Goal: Task Accomplishment & Management: Manage account settings

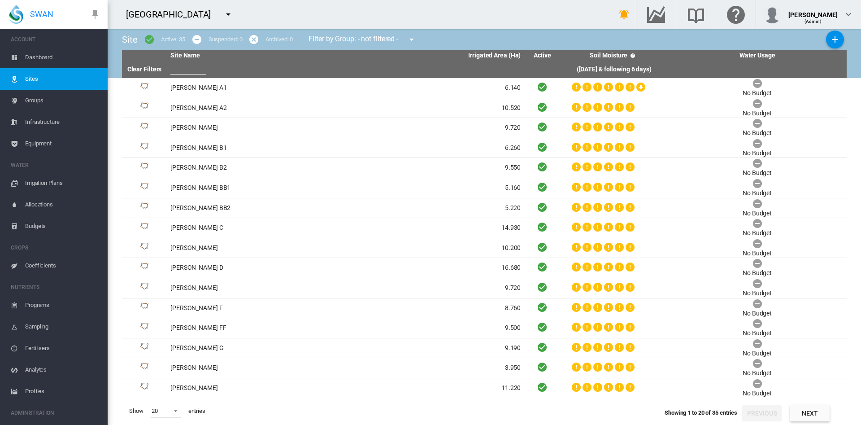
click at [49, 62] on span "Dashboard" at bounding box center [62, 58] width 75 height 22
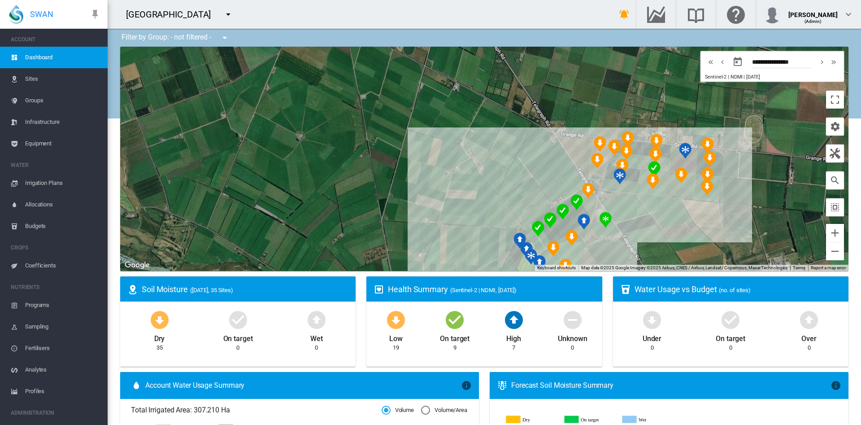
drag, startPoint x: 385, startPoint y: 136, endPoint x: 252, endPoint y: 186, distance: 141.9
click at [252, 186] on div "To navigate, press the arrow keys." at bounding box center [484, 159] width 728 height 224
click at [223, 15] on md-icon "icon-menu-down" at bounding box center [228, 14] width 11 height 11
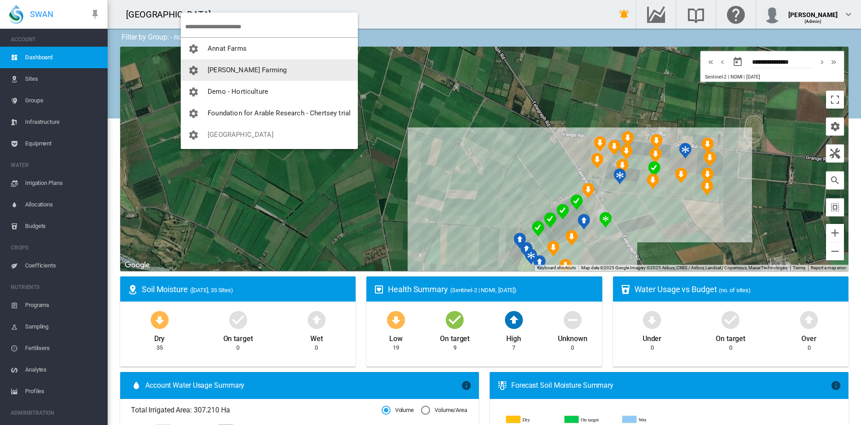
click at [224, 67] on span "[PERSON_NAME] Farming" at bounding box center [247, 70] width 79 height 8
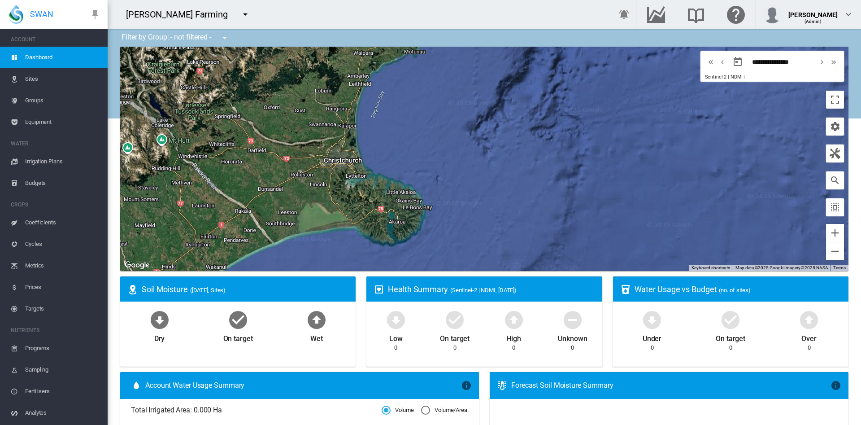
click at [61, 83] on span "Sites" at bounding box center [62, 79] width 75 height 22
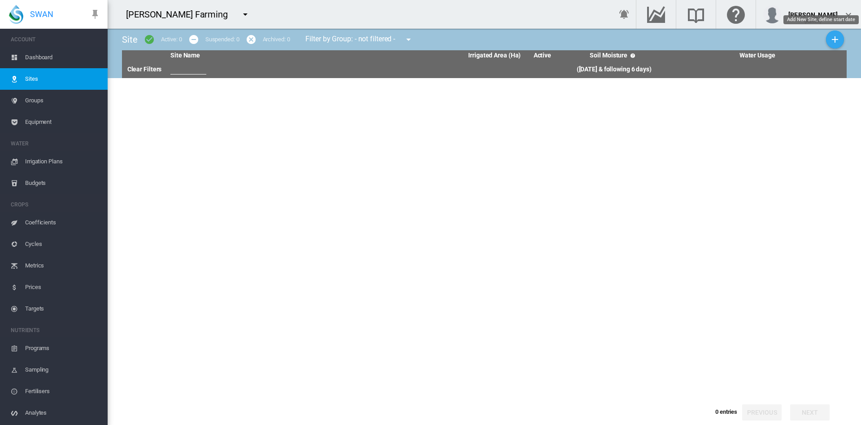
click at [834, 39] on md-icon "icon-plus" at bounding box center [834, 39] width 11 height 11
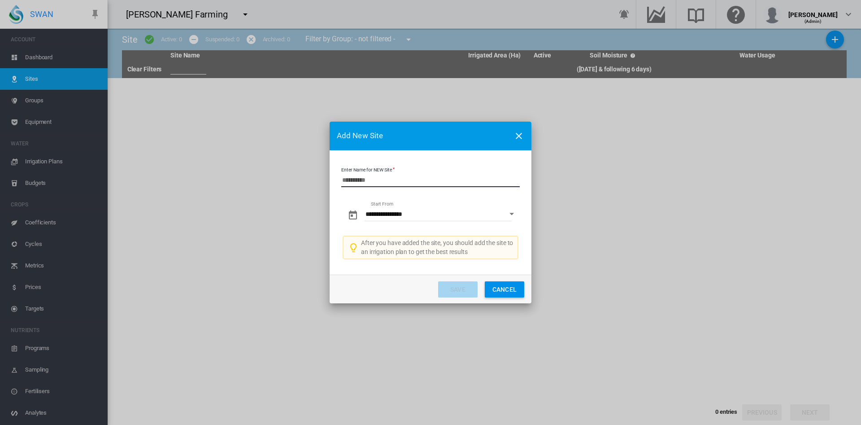
click at [384, 184] on input "Enter Name for NEW Site" at bounding box center [430, 180] width 178 height 13
click at [503, 297] on md-dialog-actions "Save Cancel" at bounding box center [431, 288] width 202 height 29
click at [504, 293] on button "Cancel" at bounding box center [504, 289] width 39 height 16
